Goal: Information Seeking & Learning: Learn about a topic

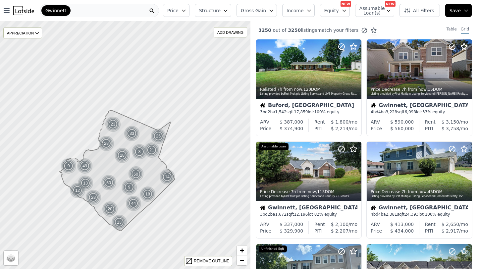
click at [186, 8] on icon "button" at bounding box center [183, 10] width 5 height 5
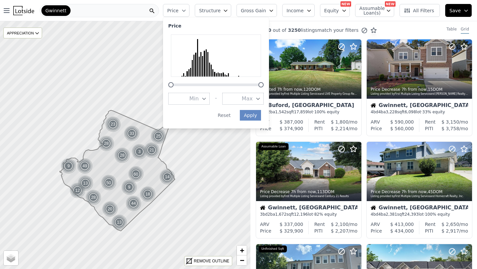
click at [207, 101] on icon "button" at bounding box center [203, 98] width 5 height 5
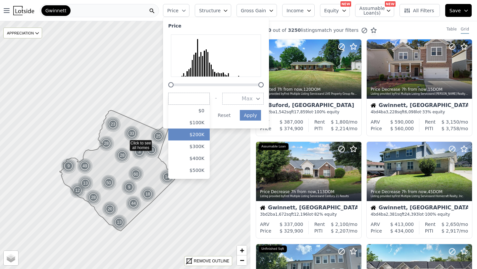
click at [202, 135] on button "$200K" at bounding box center [188, 134] width 41 height 12
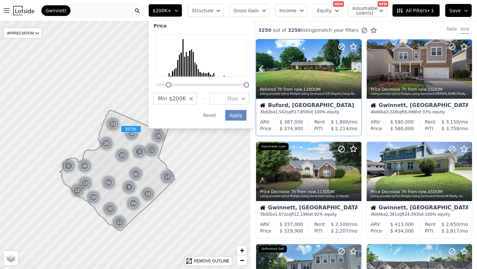
click at [264, 96] on div "Listing provided by First Multiple Listing Service and LIVE Property Group Real…" at bounding box center [309, 94] width 98 height 4
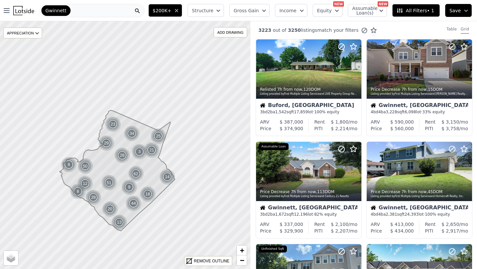
click at [179, 13] on icon "button" at bounding box center [176, 10] width 5 height 5
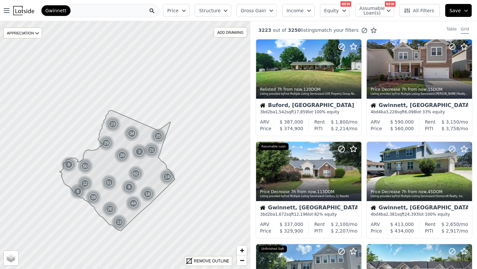
click at [178, 11] on span "Price" at bounding box center [172, 10] width 11 height 7
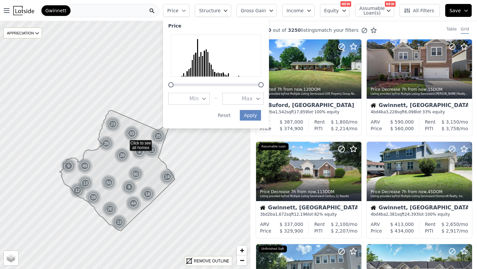
click at [199, 99] on span "Min" at bounding box center [193, 99] width 9 height 8
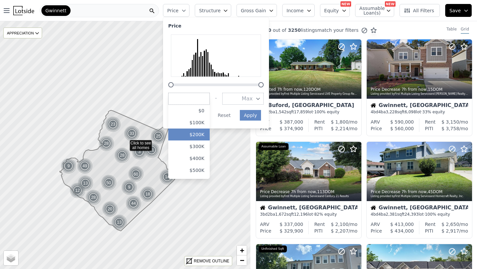
click at [204, 134] on button "$200K" at bounding box center [188, 134] width 41 height 12
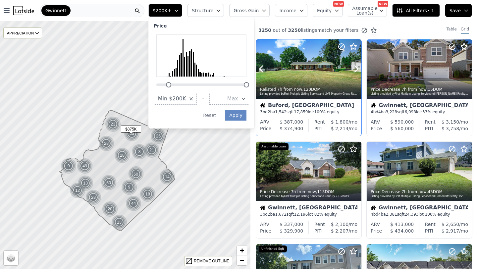
click at [265, 97] on div "Relisted 7h from now , 120 DOM Listing provided by First Multiple Listing Servi…" at bounding box center [308, 91] width 105 height 16
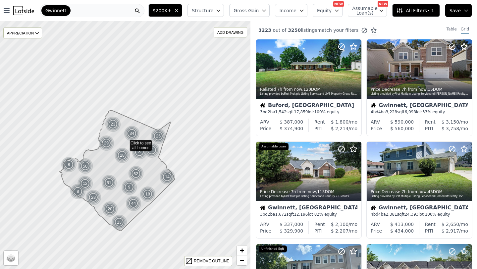
click at [221, 8] on icon "button" at bounding box center [217, 10] width 5 height 5
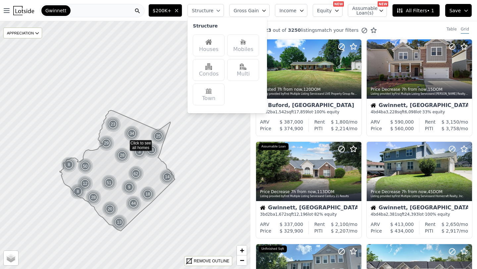
click at [179, 11] on icon "button" at bounding box center [176, 10] width 5 height 5
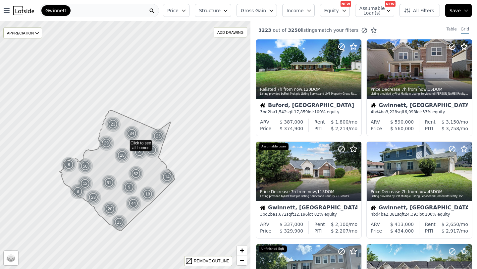
click at [178, 11] on span "Price" at bounding box center [172, 10] width 11 height 7
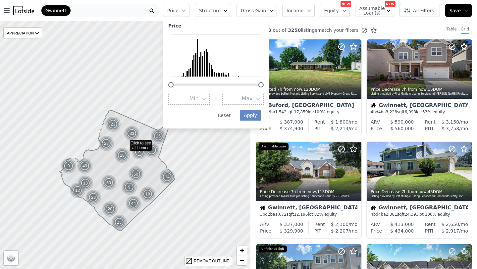
click at [204, 101] on button "Min" at bounding box center [188, 99] width 41 height 12
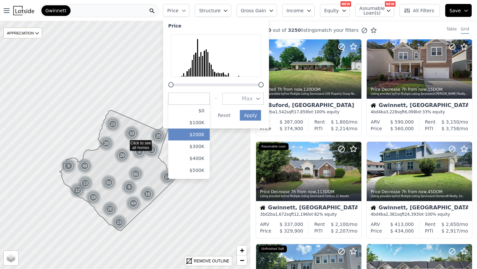
click at [198, 135] on button "$200K" at bounding box center [188, 134] width 41 height 12
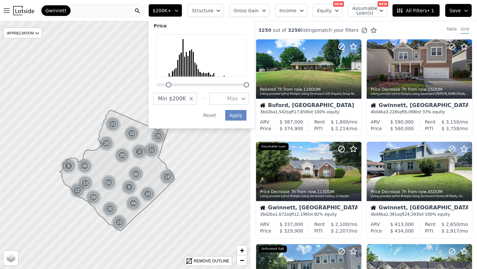
click at [237, 102] on span "Max" at bounding box center [232, 99] width 11 height 8
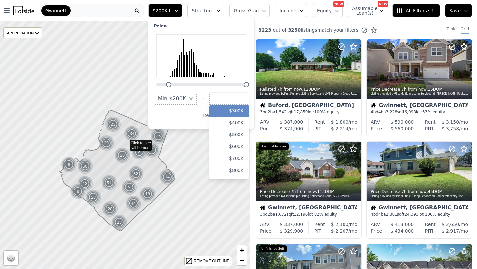
click at [235, 108] on button "$300K" at bounding box center [229, 111] width 40 height 12
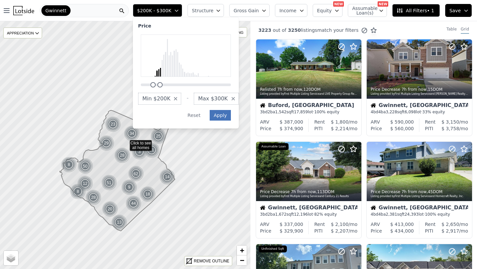
click at [239, 117] on div "Price Min $200K - Max $300K Apply Reset" at bounding box center [186, 72] width 106 height 111
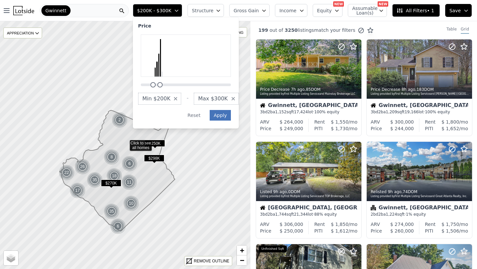
click at [230, 116] on button "Apply" at bounding box center [220, 115] width 21 height 11
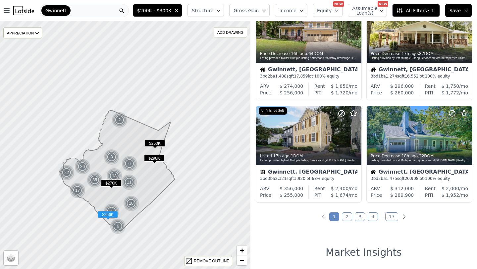
scroll to position [445, 0]
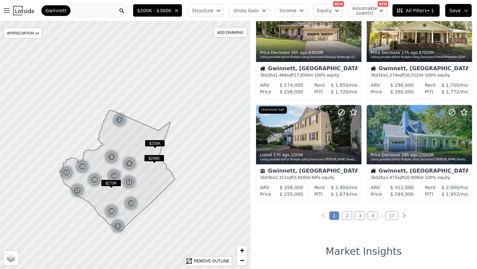
click at [153, 143] on span "$250K" at bounding box center [155, 143] width 20 height 7
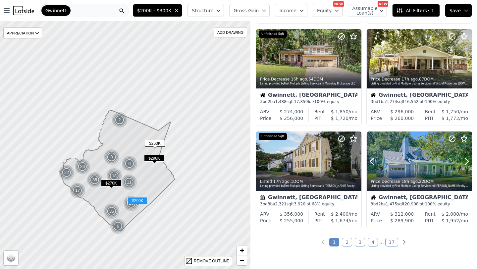
scroll to position [421, 0]
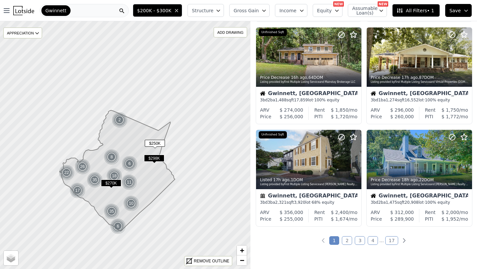
click at [349, 237] on link "2" at bounding box center [347, 240] width 10 height 9
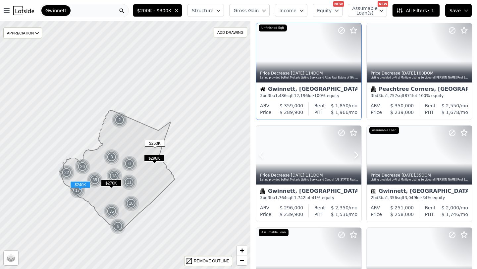
scroll to position [334, 0]
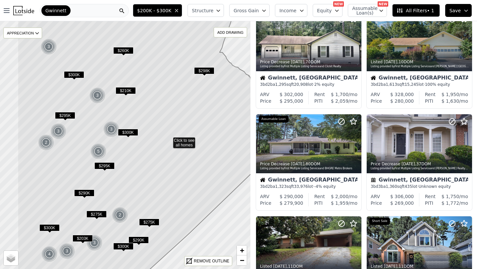
drag, startPoint x: 149, startPoint y: 188, endPoint x: 211, endPoint y: 180, distance: 63.3
click at [211, 181] on icon at bounding box center [152, 140] width 269 height 299
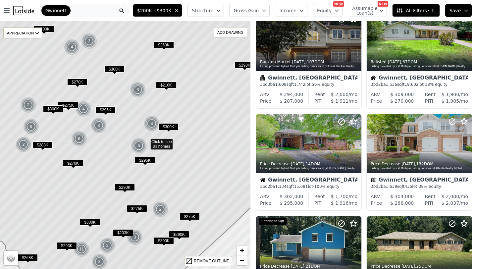
drag, startPoint x: 156, startPoint y: 174, endPoint x: 181, endPoint y: 169, distance: 25.6
click at [181, 169] on icon at bounding box center [146, 141] width 302 height 299
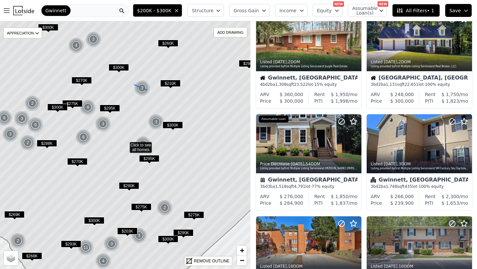
click at [143, 87] on div "3" at bounding box center [142, 88] width 16 height 16
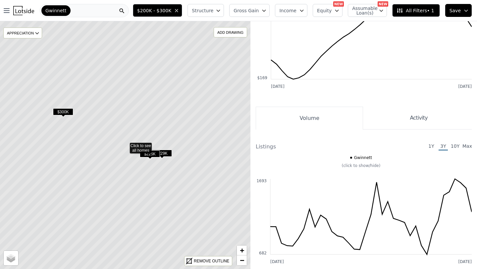
click at [154, 154] on span "$225K" at bounding box center [150, 153] width 20 height 7
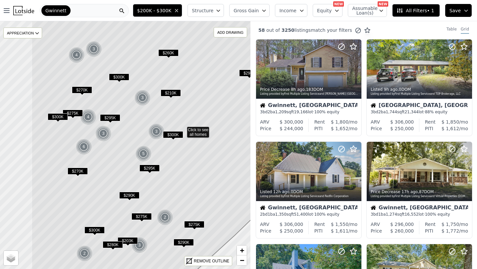
drag, startPoint x: 66, startPoint y: 145, endPoint x: 122, endPoint y: 129, distance: 58.6
click at [122, 129] on icon at bounding box center [181, 129] width 301 height 299
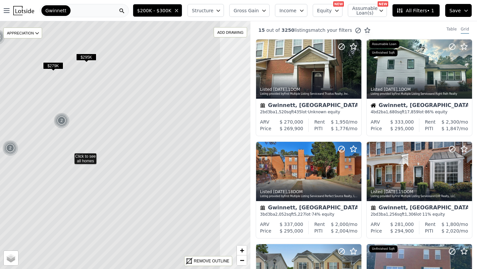
drag, startPoint x: 149, startPoint y: 133, endPoint x: 89, endPoint y: 143, distance: 61.1
click at [89, 143] on icon at bounding box center [70, 155] width 302 height 299
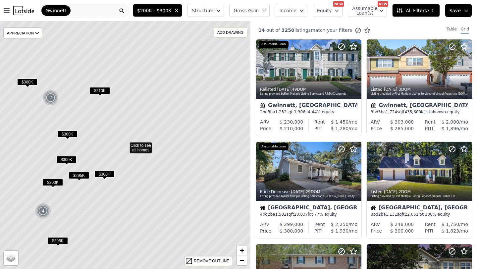
click at [100, 90] on span "$210K" at bounding box center [100, 90] width 20 height 7
click at [100, 89] on span "$210K" at bounding box center [100, 90] width 20 height 7
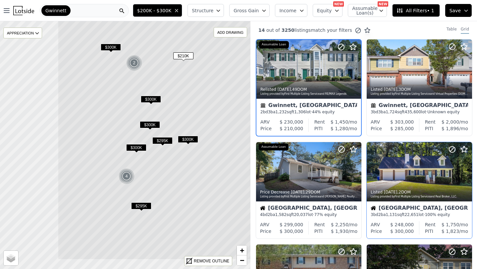
drag, startPoint x: 77, startPoint y: 212, endPoint x: 161, endPoint y: 177, distance: 90.4
click at [161, 177] on icon at bounding box center [209, 110] width 302 height 299
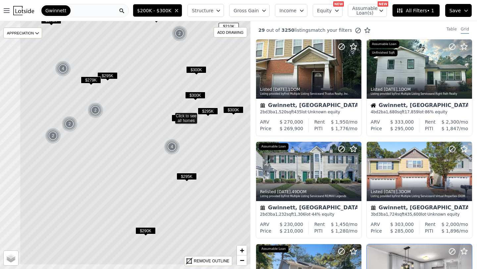
drag, startPoint x: 89, startPoint y: 195, endPoint x: 133, endPoint y: 164, distance: 54.0
click at [133, 164] on icon at bounding box center [171, 115] width 302 height 299
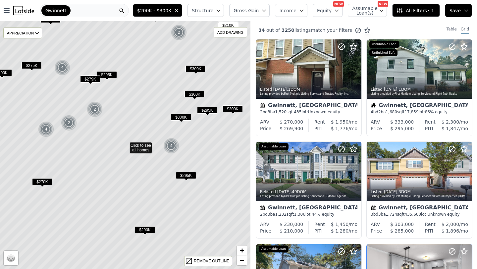
click at [71, 123] on img at bounding box center [69, 123] width 16 height 16
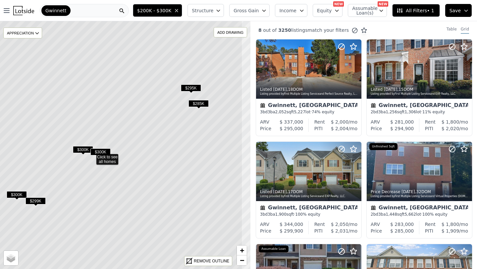
drag, startPoint x: 98, startPoint y: 174, endPoint x: 64, endPoint y: 180, distance: 35.0
click at [64, 182] on icon at bounding box center [92, 156] width 302 height 299
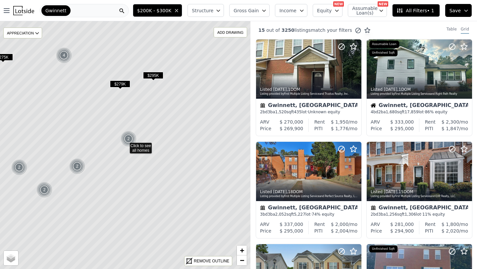
click at [124, 86] on span "$279K" at bounding box center [120, 83] width 20 height 7
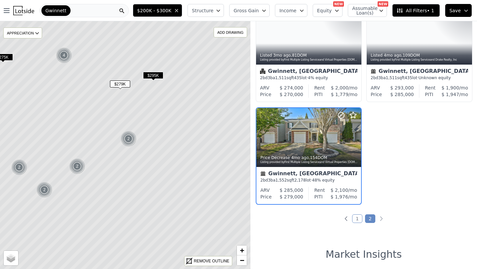
scroll to position [34, 0]
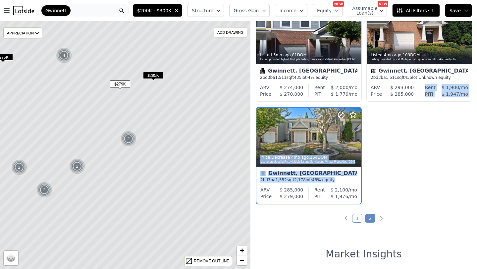
drag, startPoint x: 409, startPoint y: 134, endPoint x: 403, endPoint y: 179, distance: 45.4
click at [403, 179] on div "Listed 3mo ago , 81 DOM Listing provided by First Multiple Listing Service and …" at bounding box center [363, 107] width 226 height 205
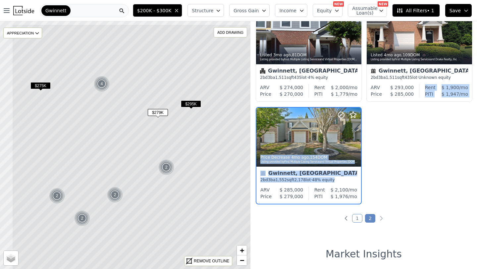
drag, startPoint x: 170, startPoint y: 161, endPoint x: 208, endPoint y: 189, distance: 47.3
click at [208, 189] on icon at bounding box center [163, 173] width 302 height 299
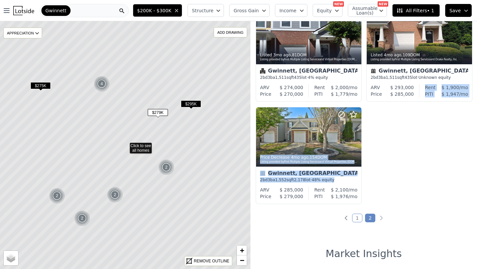
click at [45, 86] on span "$275K" at bounding box center [40, 85] width 20 height 7
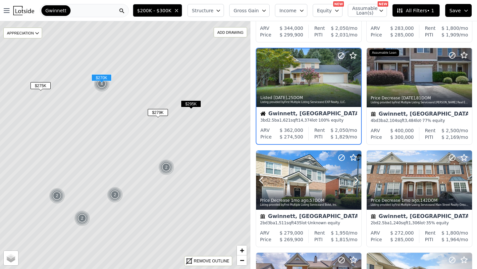
scroll to position [299, 0]
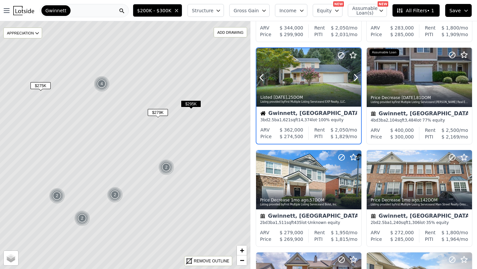
click at [314, 90] on div at bounding box center [308, 91] width 105 height 12
click at [300, 130] on span "$ 362,000" at bounding box center [290, 129] width 23 height 5
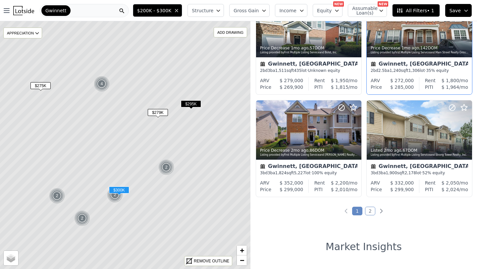
scroll to position [452, 0]
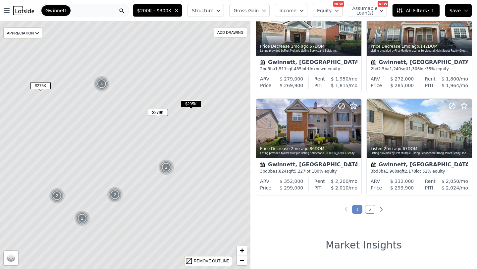
click at [370, 212] on link "2" at bounding box center [370, 209] width 10 height 9
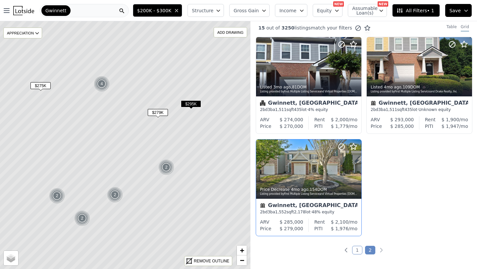
scroll to position [0, 0]
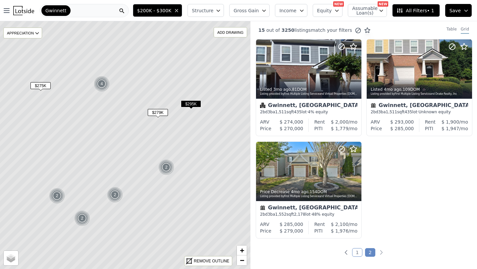
click at [169, 168] on img at bounding box center [166, 167] width 16 height 16
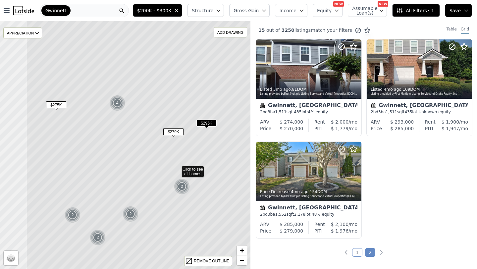
click at [167, 205] on icon at bounding box center [177, 168] width 302 height 299
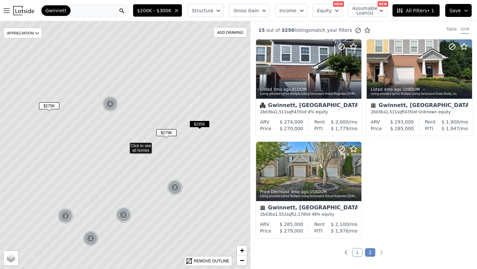
click at [106, 104] on img at bounding box center [110, 104] width 16 height 16
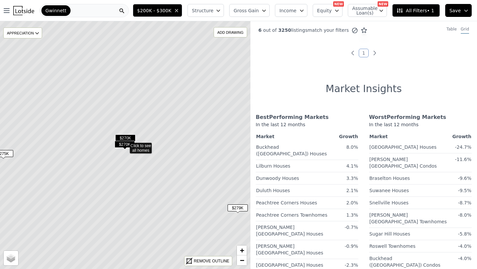
click at [127, 136] on span "$270K" at bounding box center [125, 137] width 20 height 7
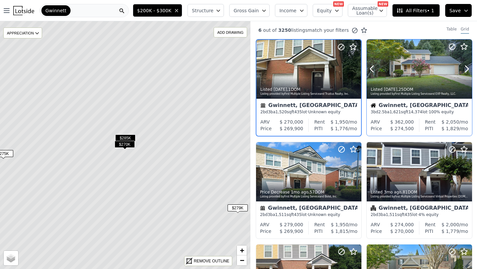
click at [417, 58] on div at bounding box center [418, 68] width 105 height 59
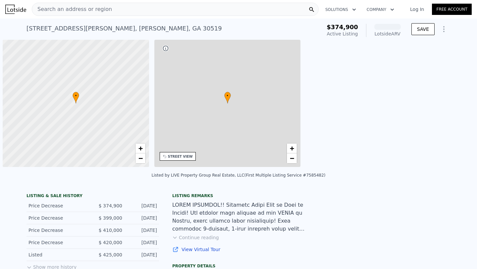
scroll to position [0, 3]
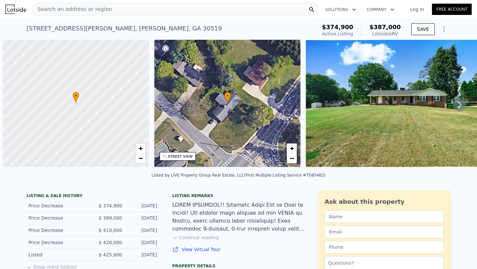
scroll to position [0, 3]
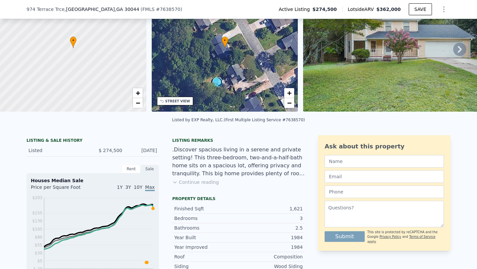
scroll to position [54, 0]
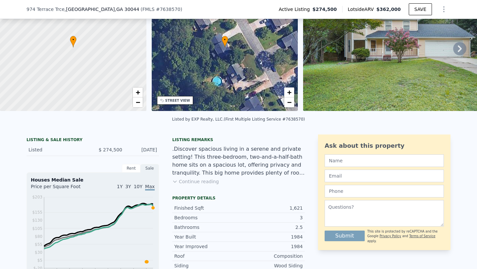
click at [214, 183] on button "Continue reading" at bounding box center [195, 181] width 47 height 7
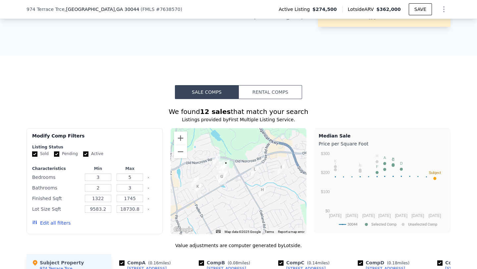
scroll to position [546, 0]
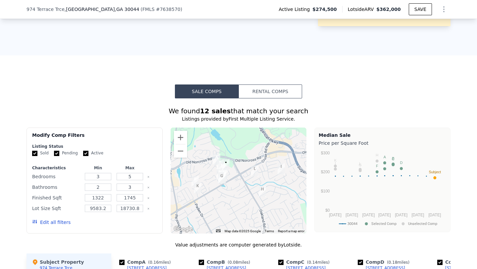
click at [266, 84] on button "Rental Comps" at bounding box center [270, 91] width 64 height 14
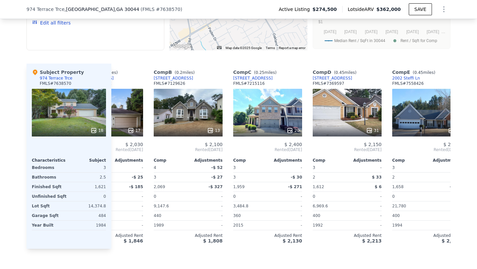
scroll to position [0, 0]
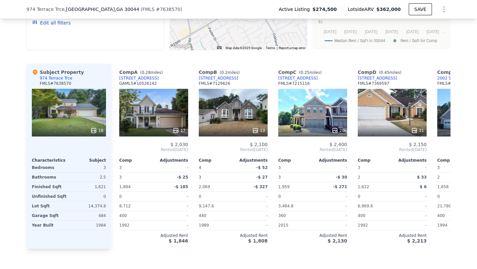
click at [78, 107] on div "18" at bounding box center [69, 113] width 74 height 48
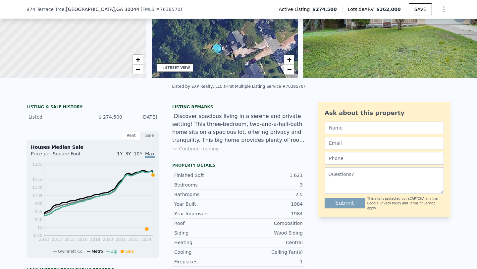
scroll to position [90, 0]
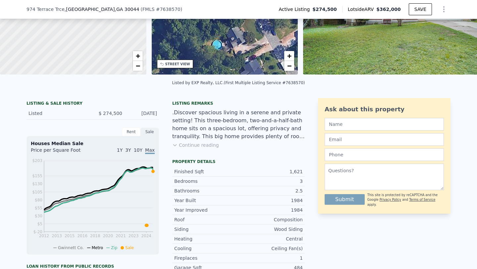
click at [132, 133] on div "Rent" at bounding box center [131, 131] width 19 height 9
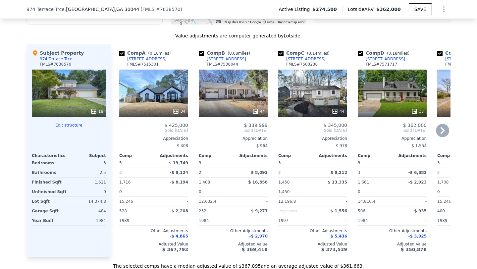
scroll to position [644, 0]
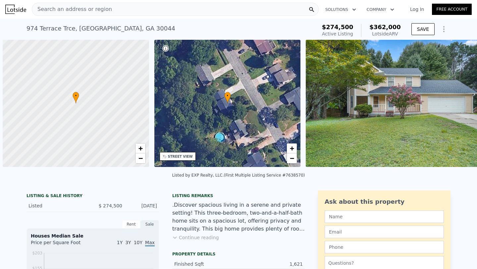
scroll to position [0, 3]
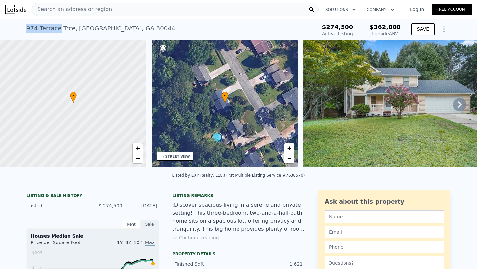
drag, startPoint x: 56, startPoint y: 29, endPoint x: 26, endPoint y: 30, distance: 29.5
click at [26, 30] on div "974 Terrace Trce , Gwinnett County , GA 30044 Active at $274,500 (~ARV $362k ) …" at bounding box center [238, 29] width 477 height 21
copy div "974 Terrace"
